Goal: Information Seeking & Learning: Stay updated

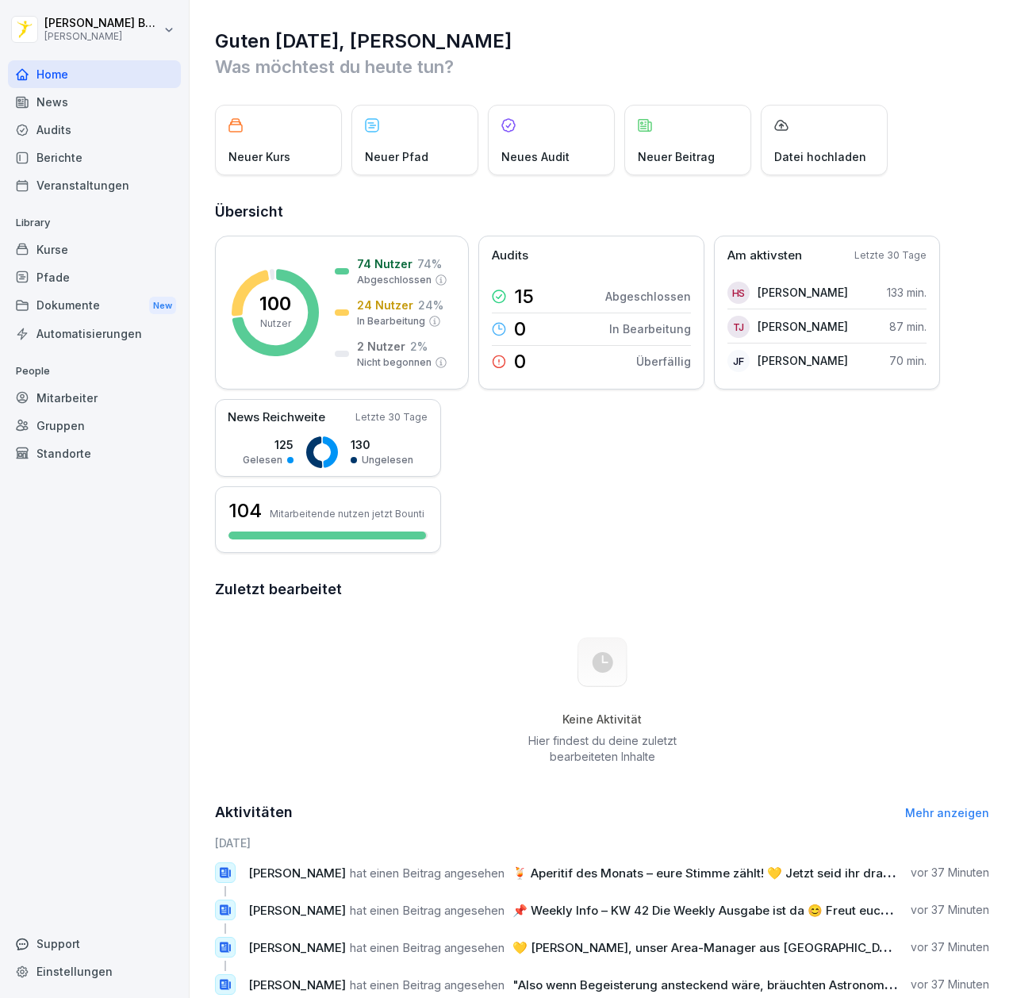
drag, startPoint x: 0, startPoint y: 0, endPoint x: 46, endPoint y: 105, distance: 114.4
click at [46, 105] on div "News" at bounding box center [94, 102] width 173 height 28
click at [60, 102] on div "News" at bounding box center [94, 102] width 173 height 28
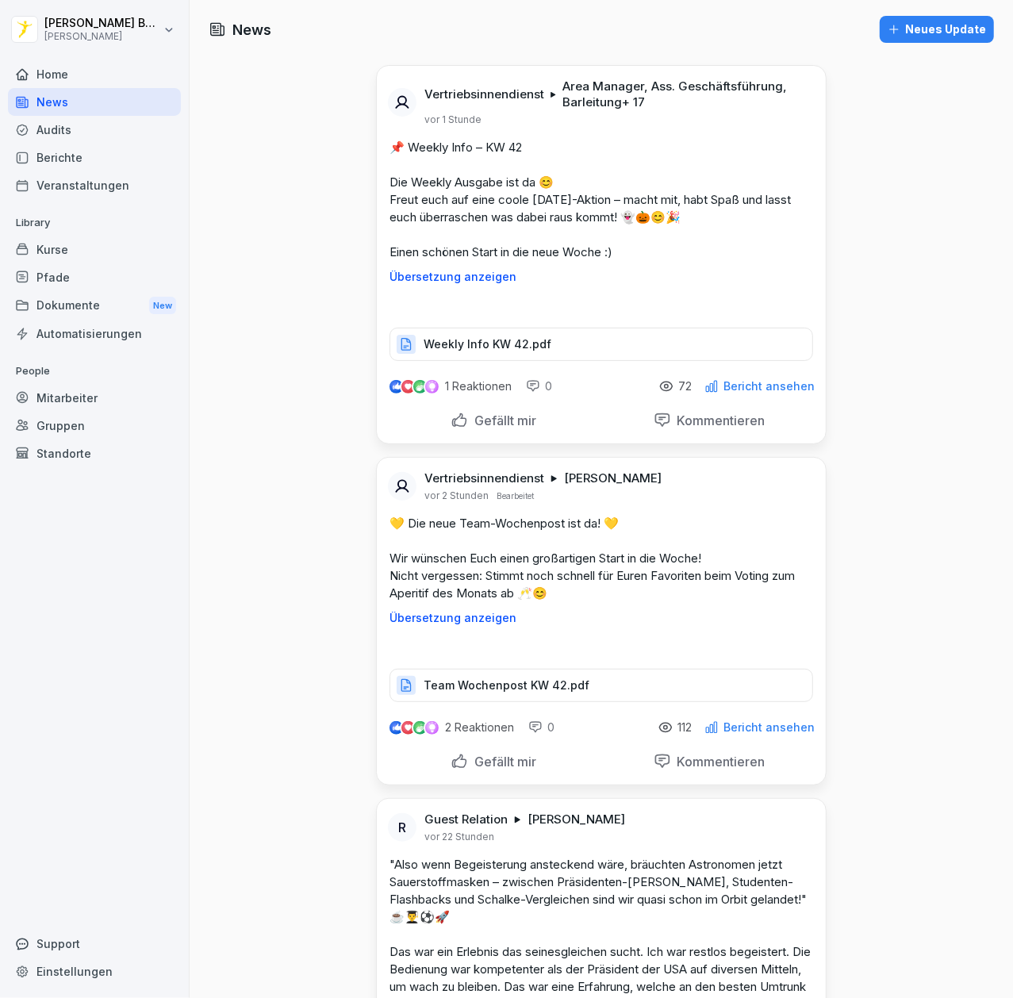
click at [60, 102] on div "News" at bounding box center [94, 102] width 173 height 28
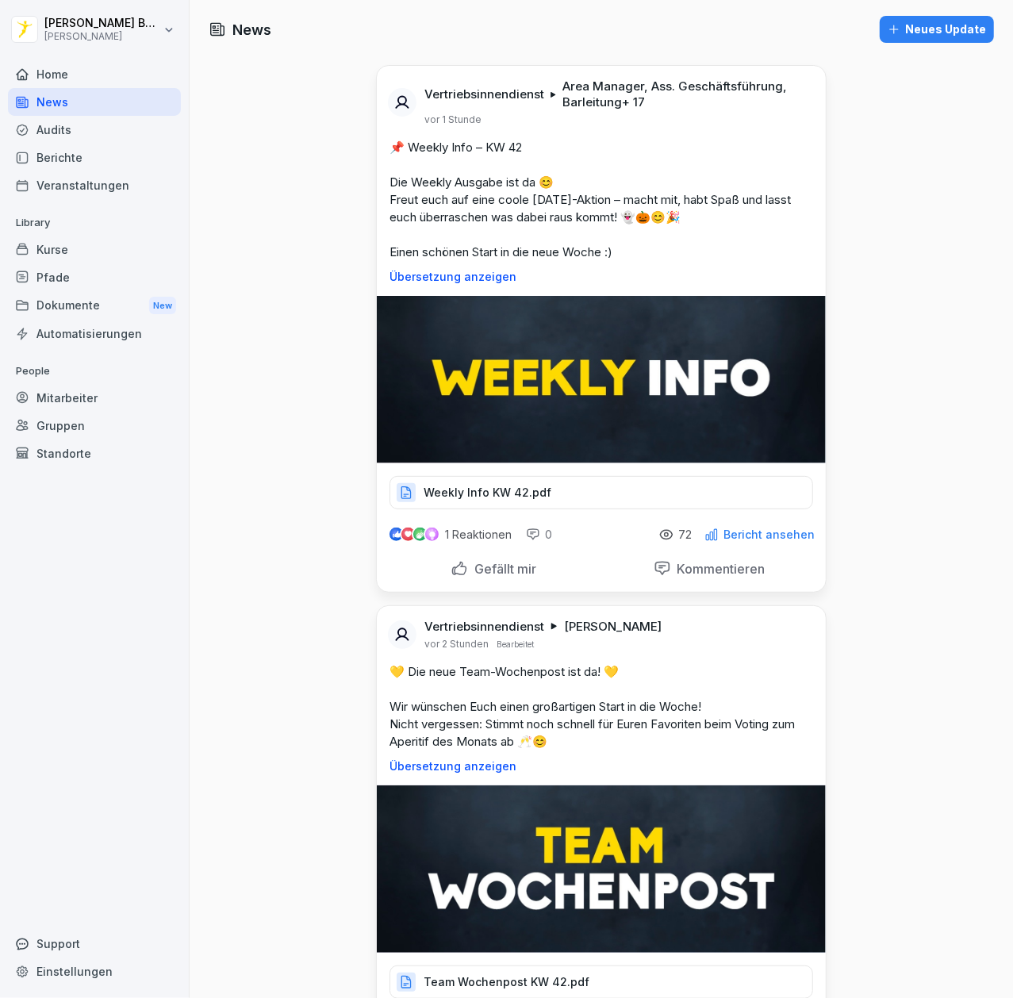
scroll to position [150, 0]
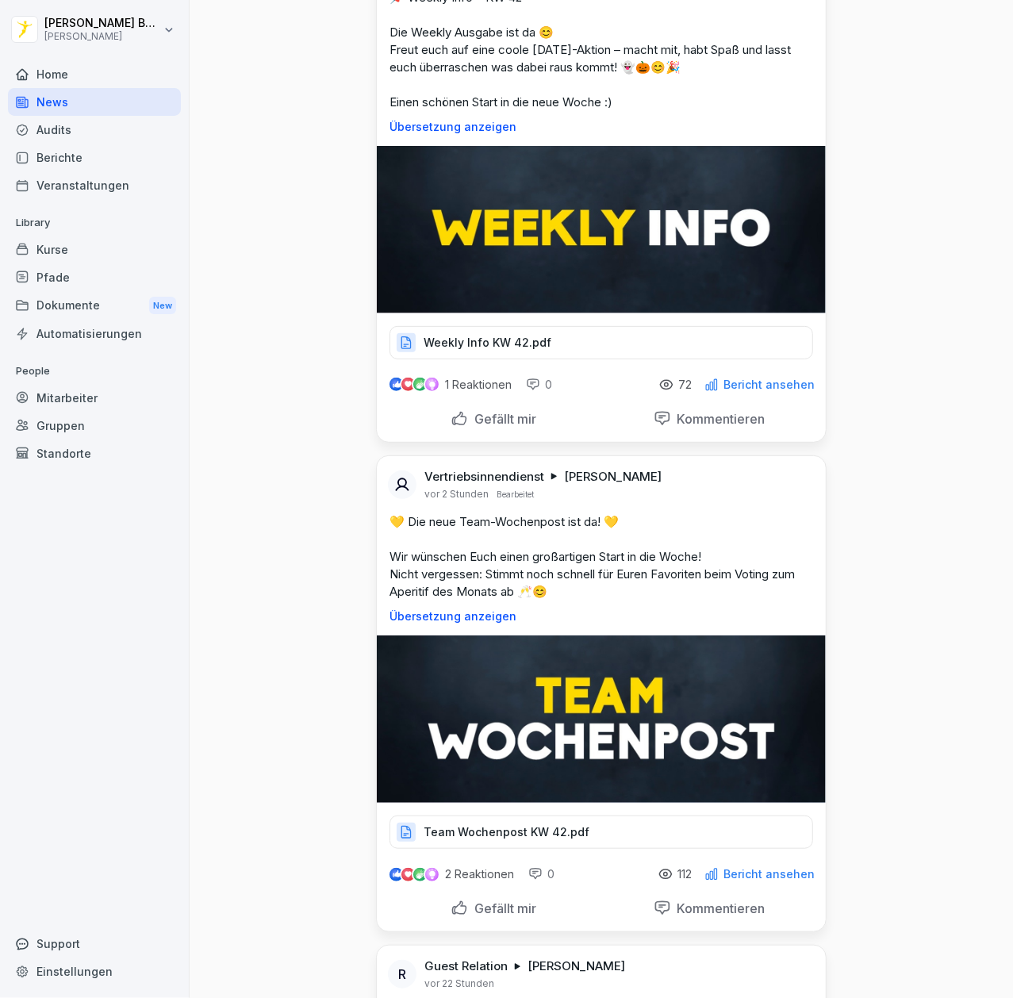
click at [504, 313] on img at bounding box center [601, 229] width 449 height 167
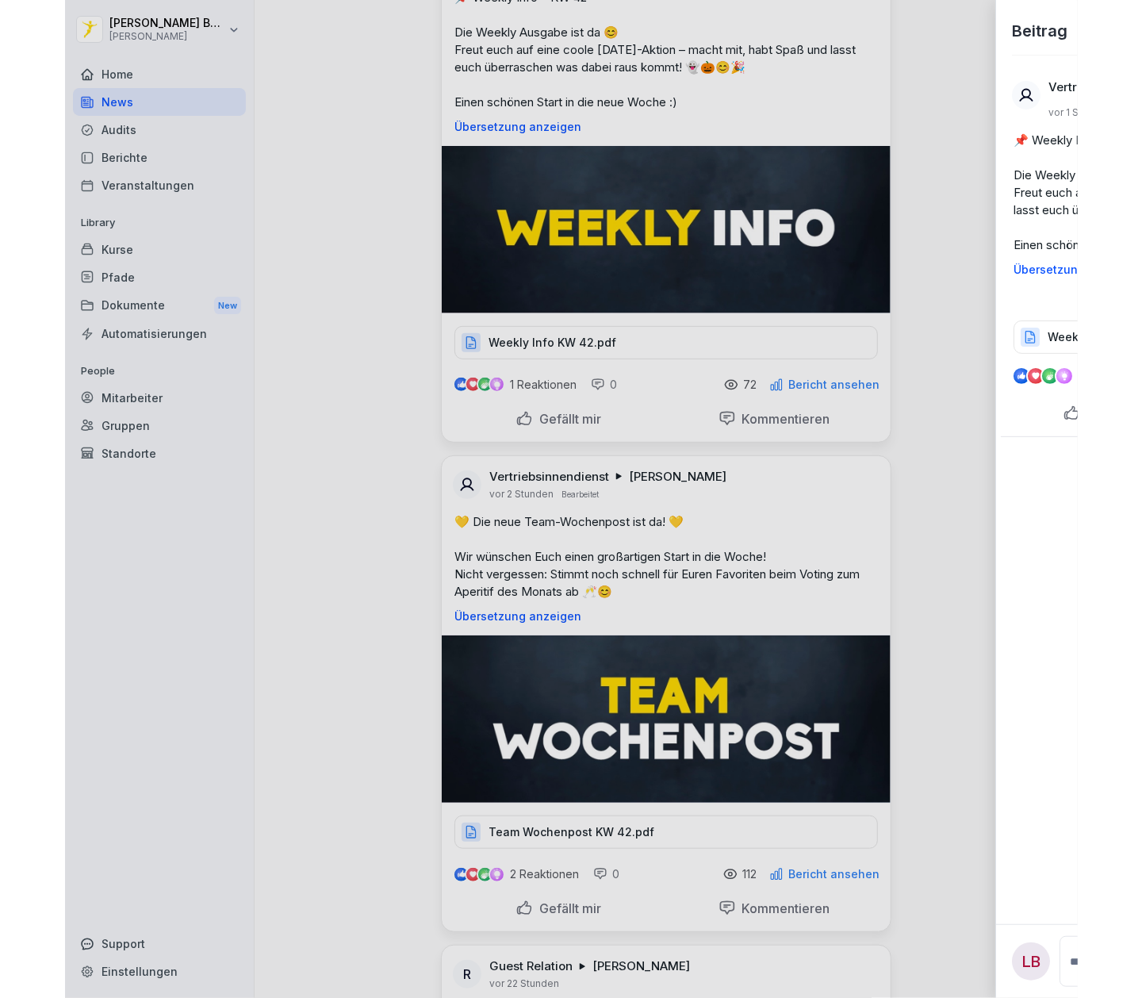
scroll to position [0, 0]
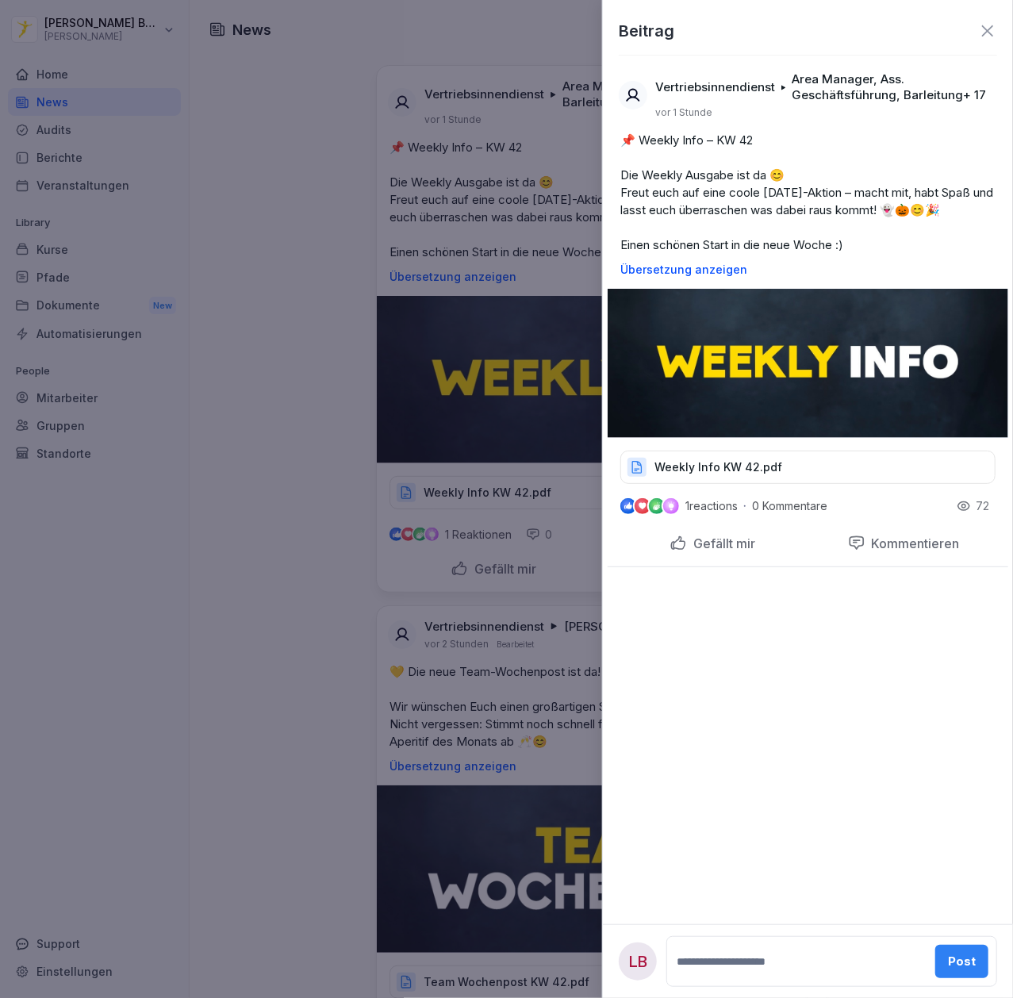
click at [470, 501] on div at bounding box center [506, 499] width 1013 height 998
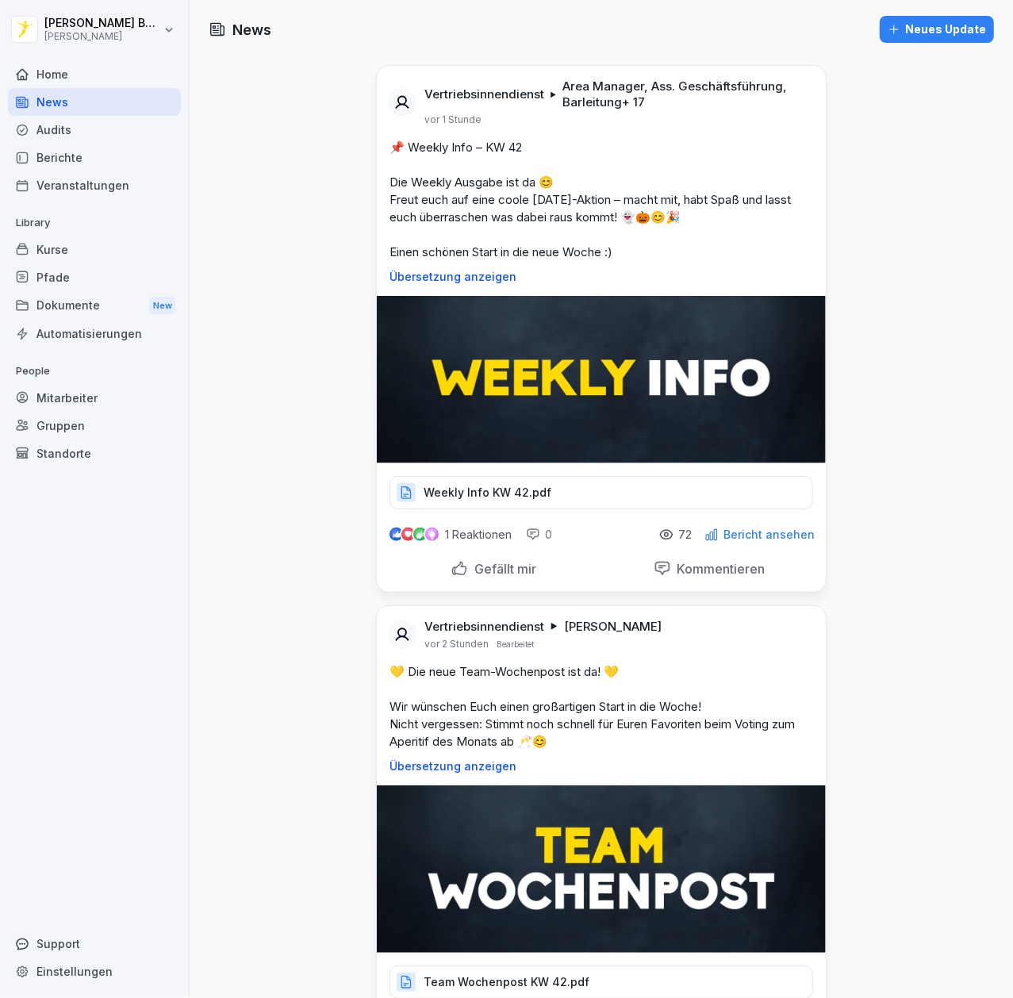
click at [454, 487] on p "Weekly Info KW 42.pdf" at bounding box center [488, 493] width 128 height 16
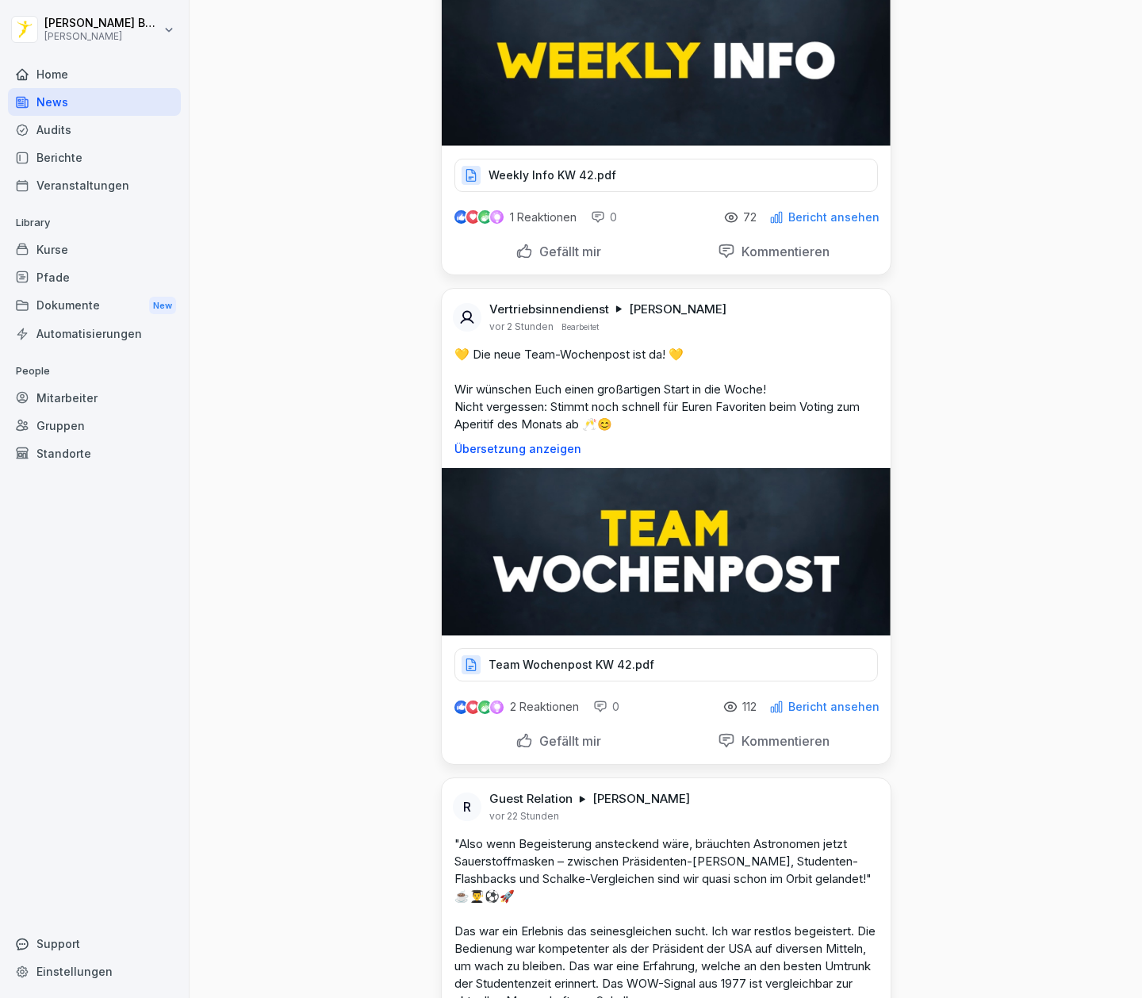
scroll to position [320, 0]
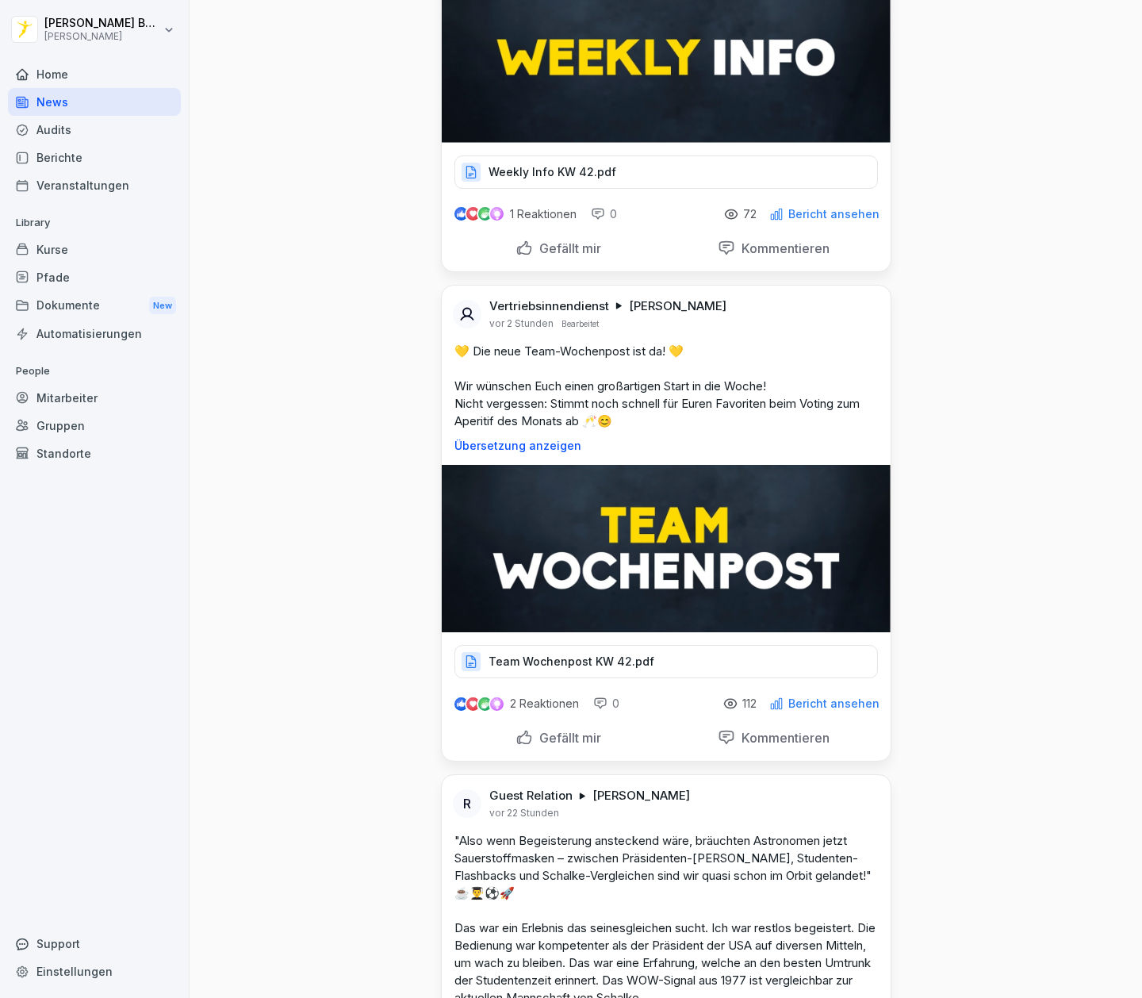
click at [562, 654] on p "Team Wochenpost KW 42.pdf" at bounding box center [572, 662] width 166 height 16
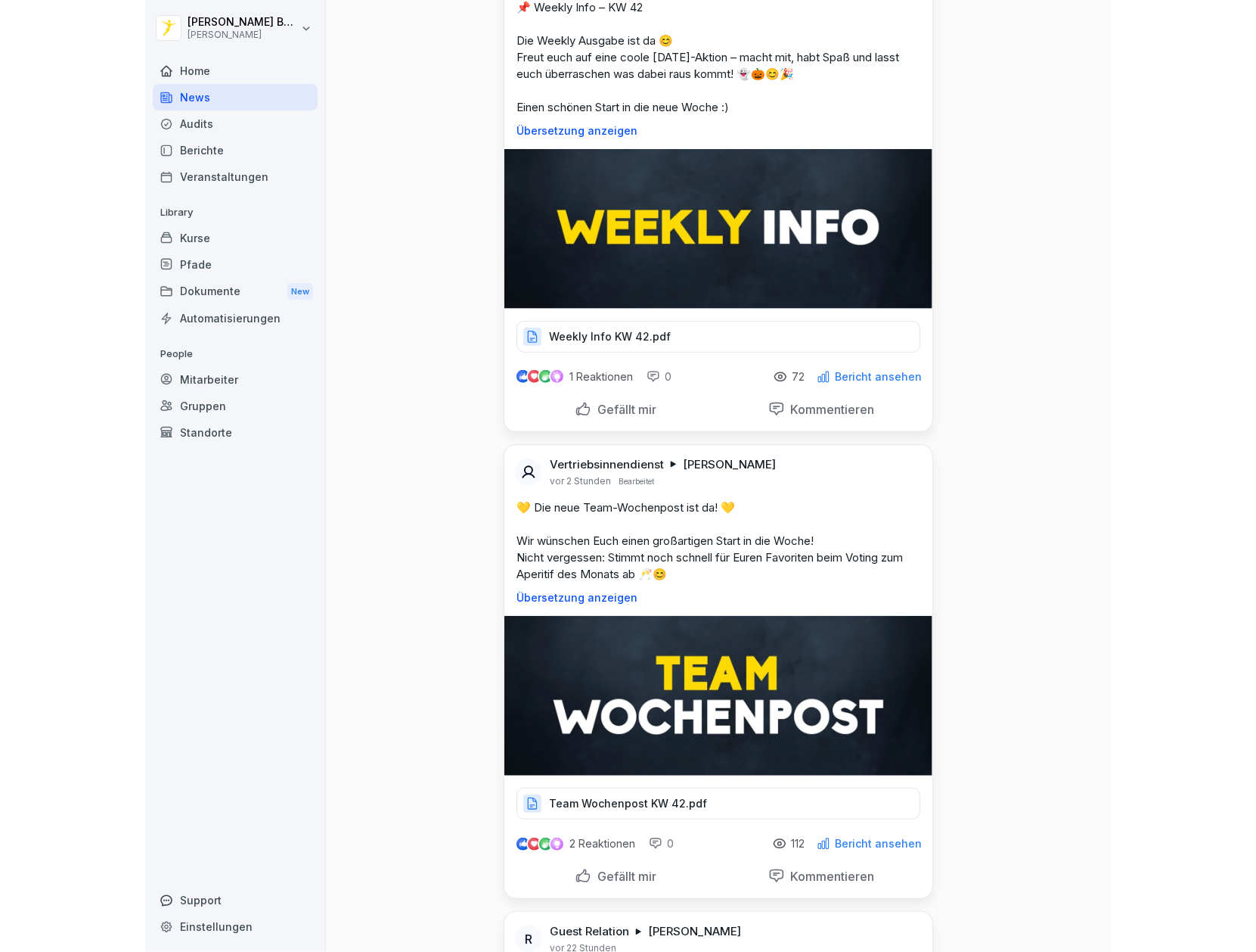
scroll to position [135, 0]
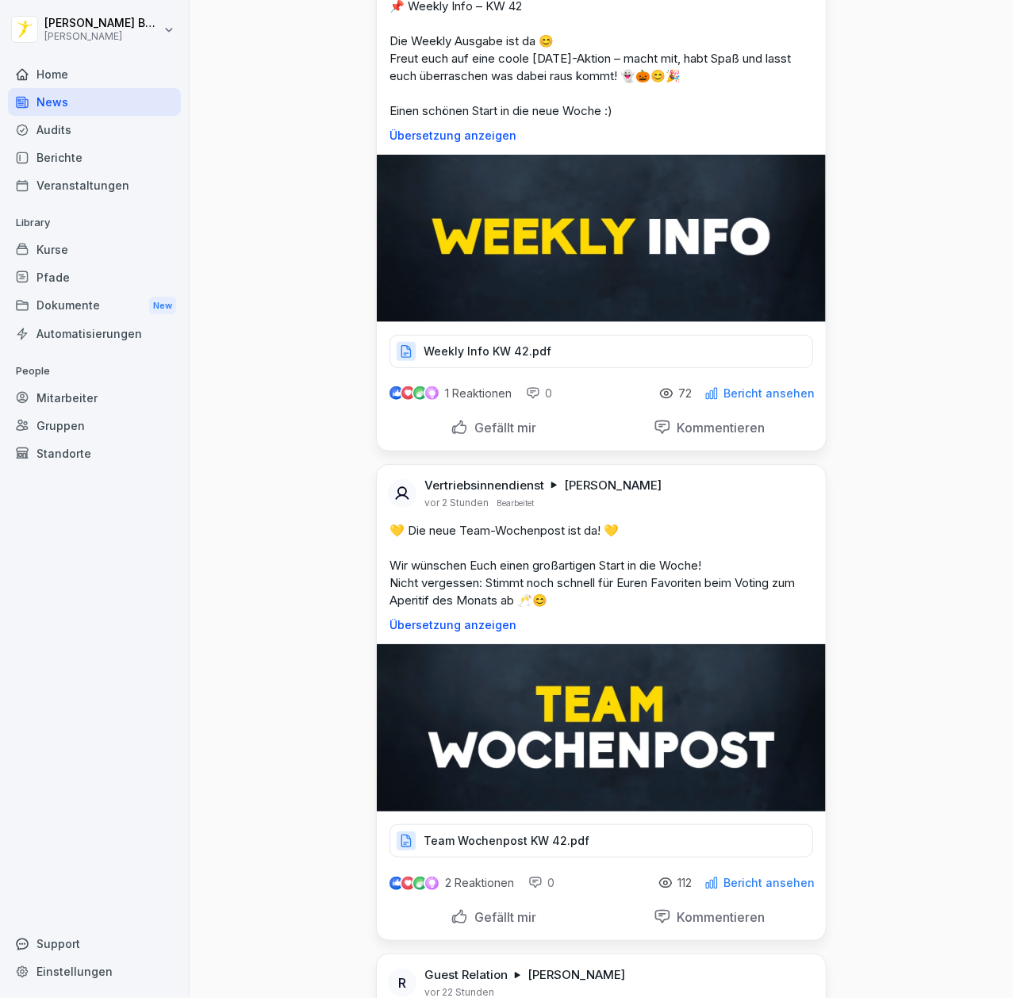
click at [549, 838] on p "Team Wochenpost KW 42.pdf" at bounding box center [507, 841] width 166 height 16
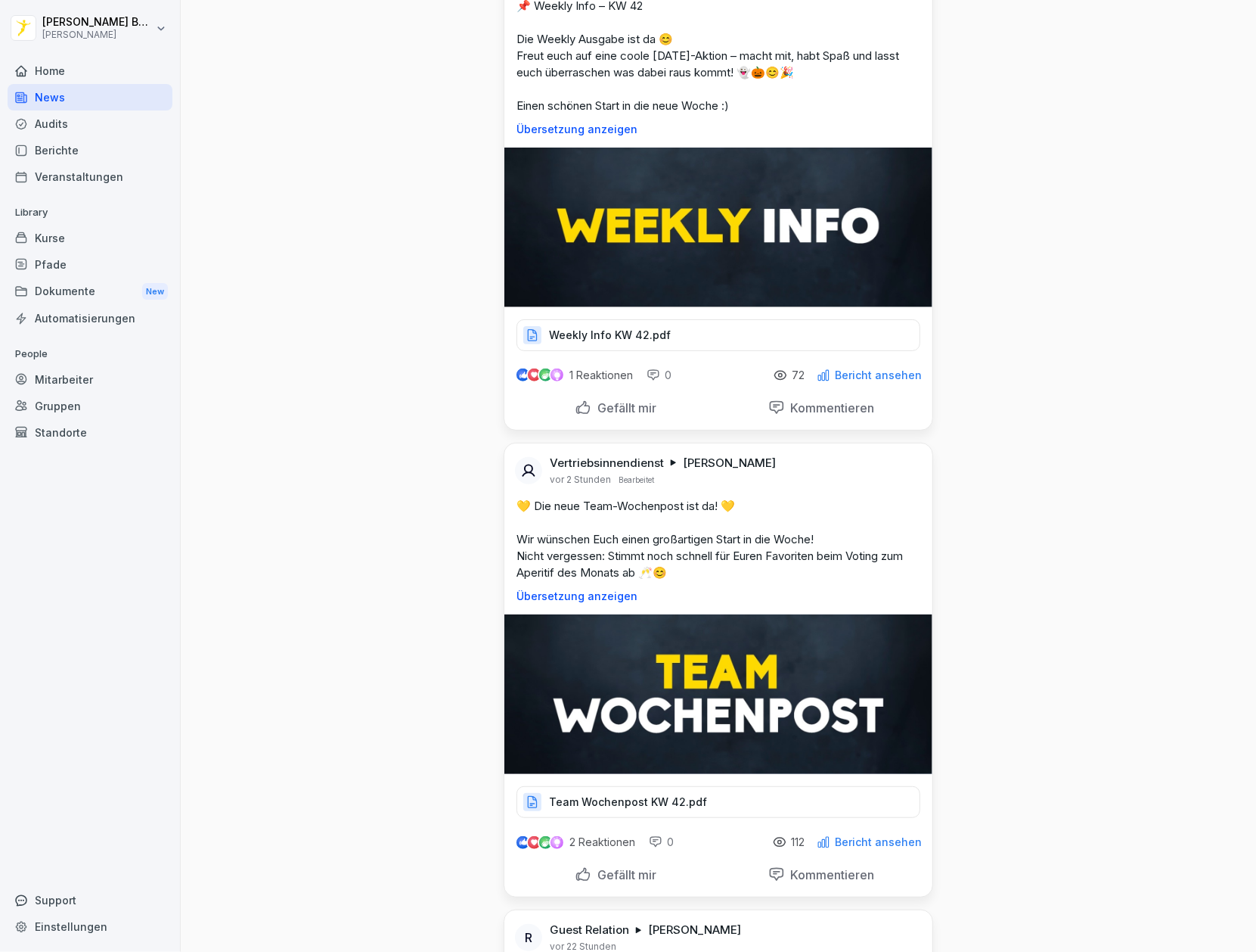
click at [590, 328] on p "Weekly Info KW 42.pdf" at bounding box center [610, 335] width 122 height 15
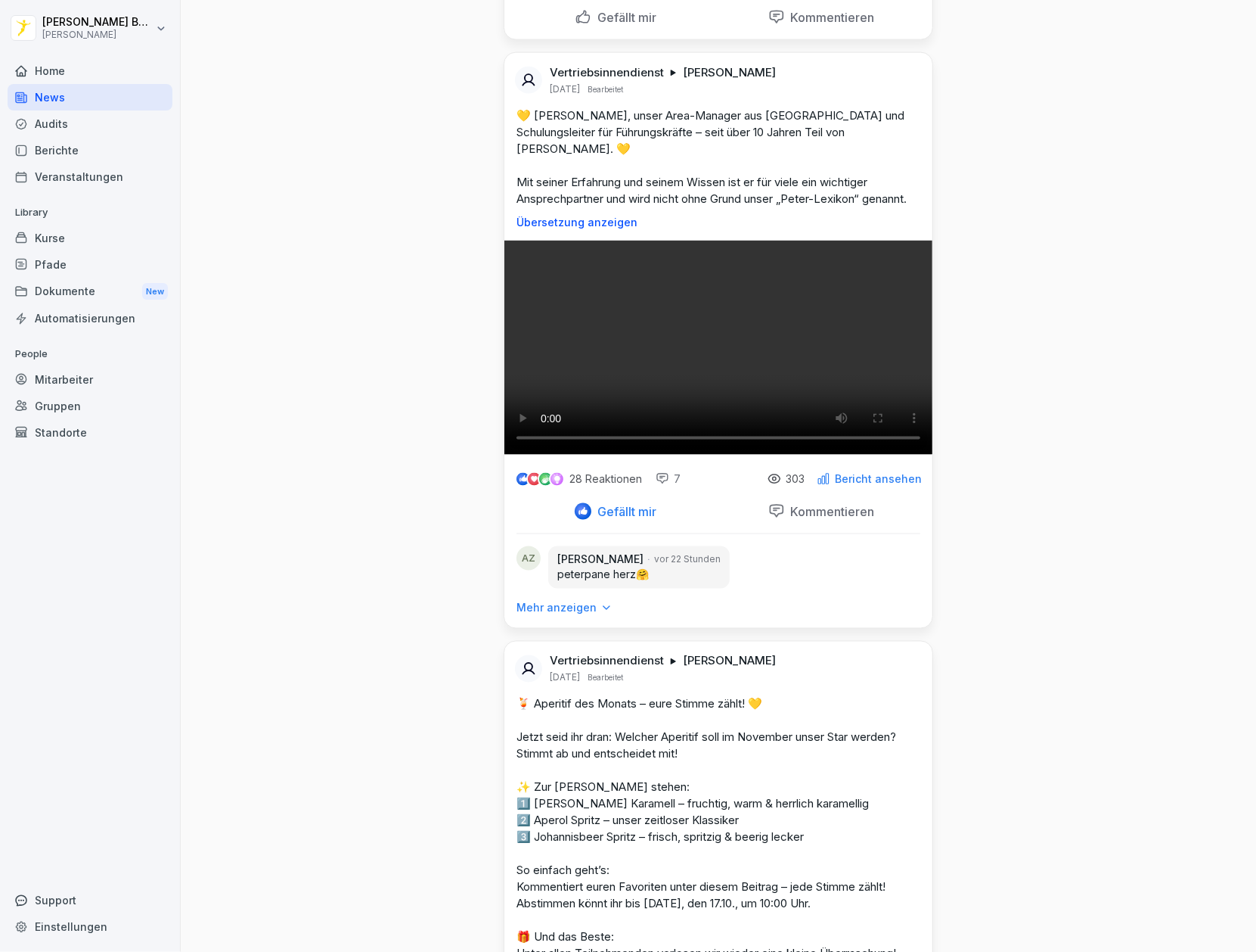
scroll to position [0, 0]
